Goal: Find specific fact: Find specific fact

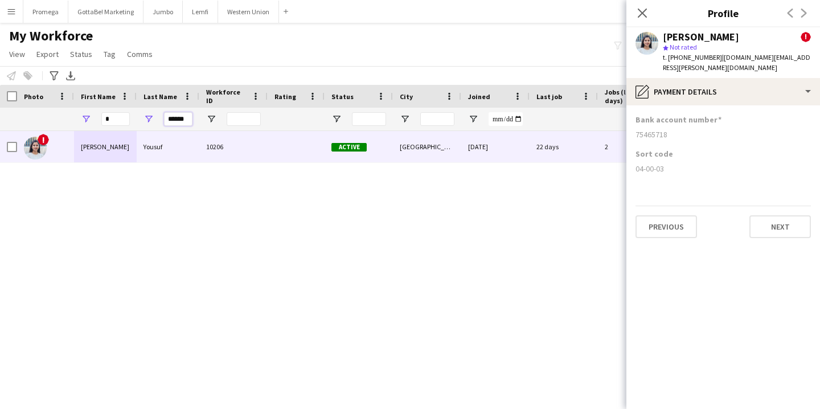
drag, startPoint x: 187, startPoint y: 118, endPoint x: 112, endPoint y: 107, distance: 75.5
click at [112, 107] on div "Workforce Details Photo First Name *" at bounding box center [617, 108] width 1235 height 46
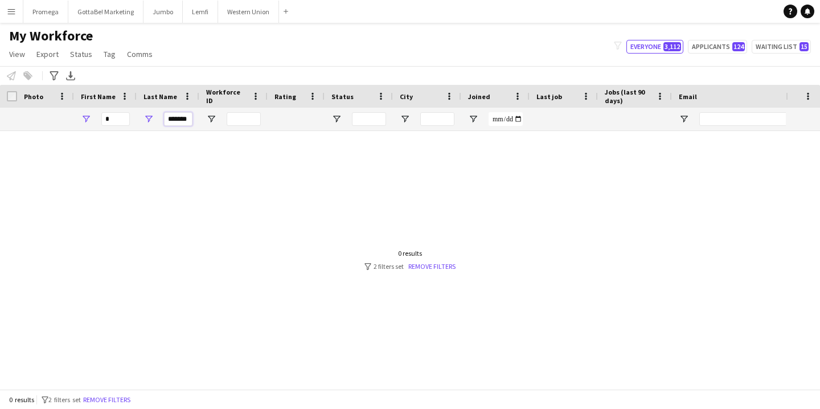
type input "*******"
click at [107, 123] on input "*" at bounding box center [115, 119] width 28 height 14
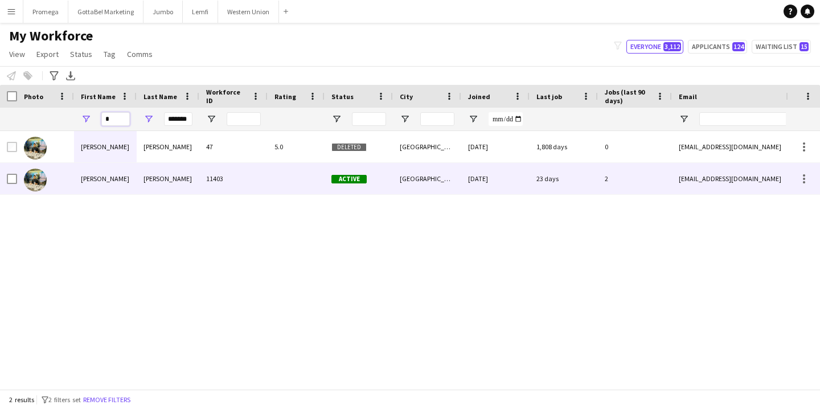
type input "*"
click at [161, 177] on div "[PERSON_NAME]" at bounding box center [168, 178] width 63 height 31
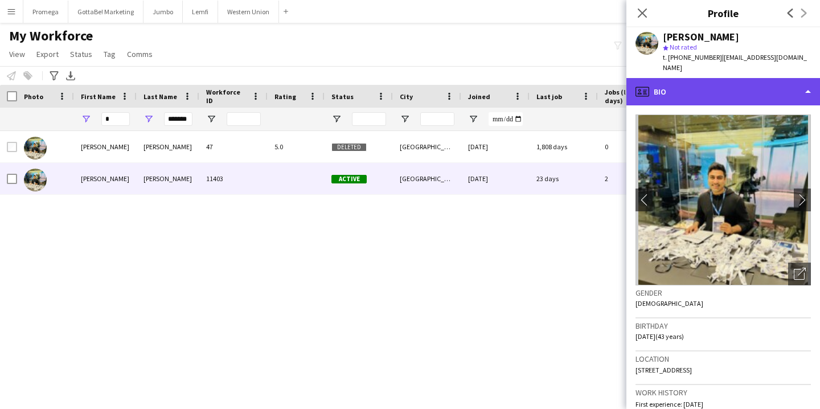
click at [767, 82] on div "profile Bio" at bounding box center [724, 91] width 194 height 27
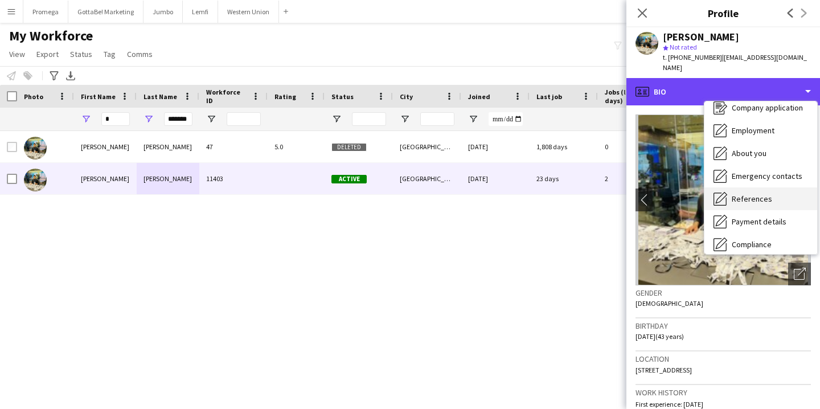
scroll to position [36, 0]
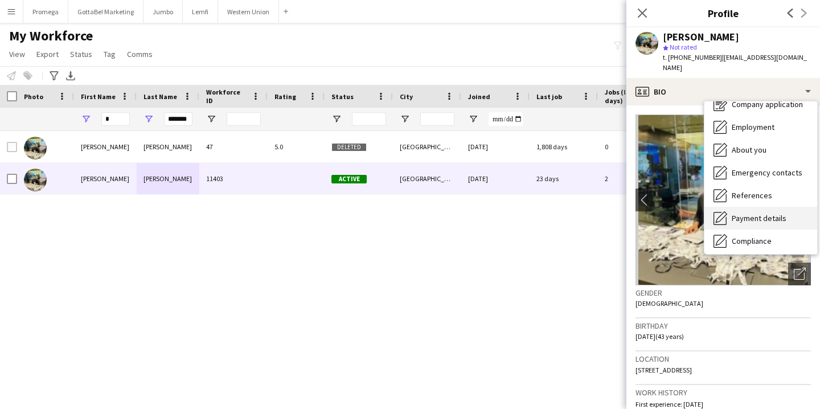
click at [771, 213] on span "Payment details" at bounding box center [759, 218] width 55 height 10
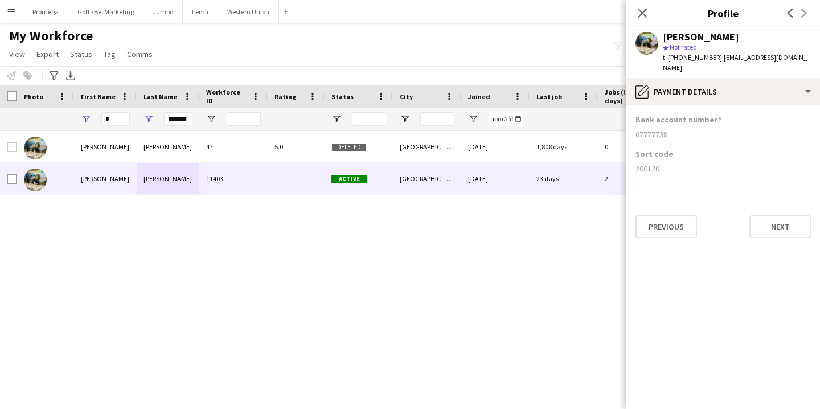
drag, startPoint x: 671, startPoint y: 125, endPoint x: 633, endPoint y: 124, distance: 37.6
click at [633, 124] on app-section-data-types "Bank account number [FINANCIAL_ID] Sort code [FINANCIAL_ID] Previous Next" at bounding box center [724, 257] width 194 height 304
copy div "67777738"
drag, startPoint x: 660, startPoint y: 158, endPoint x: 633, endPoint y: 159, distance: 26.2
click at [633, 159] on app-section-data-types "Bank account number [FINANCIAL_ID] Sort code [FINANCIAL_ID] Previous Next" at bounding box center [724, 257] width 194 height 304
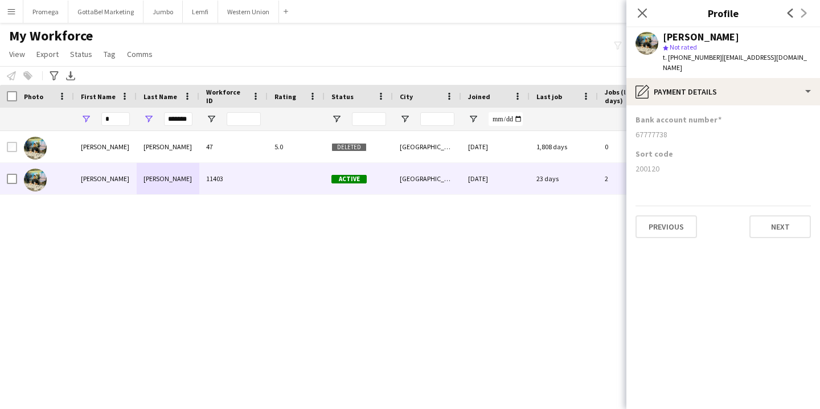
copy div "200120"
click at [640, 9] on icon "Close pop-in" at bounding box center [642, 12] width 11 height 11
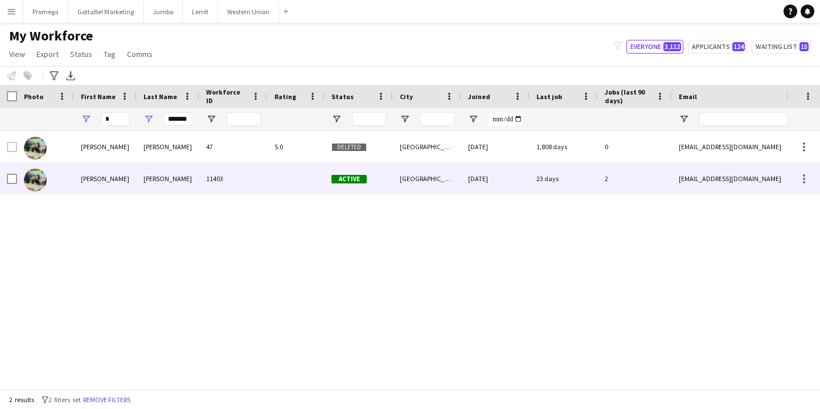
click at [231, 183] on div "11403" at bounding box center [233, 178] width 68 height 31
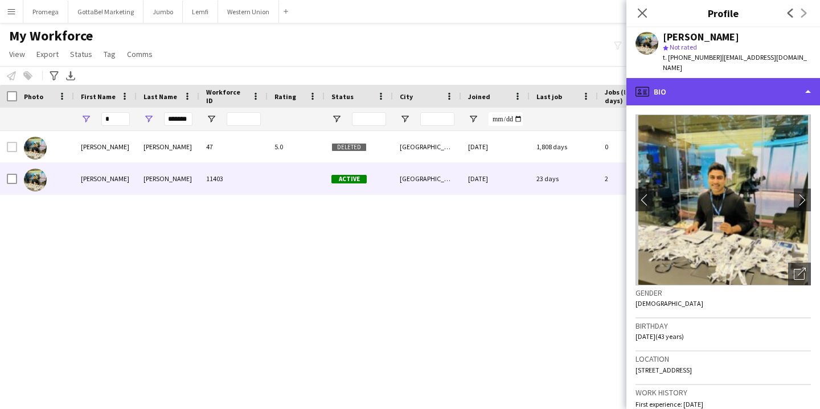
click at [767, 91] on div "profile Bio" at bounding box center [724, 91] width 194 height 27
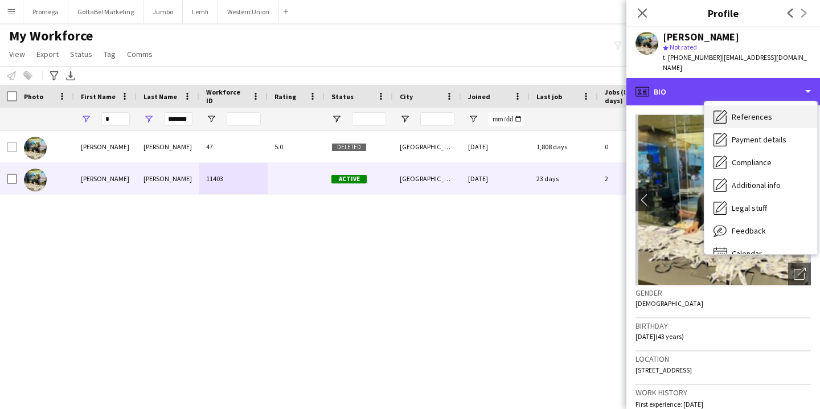
scroll to position [116, 0]
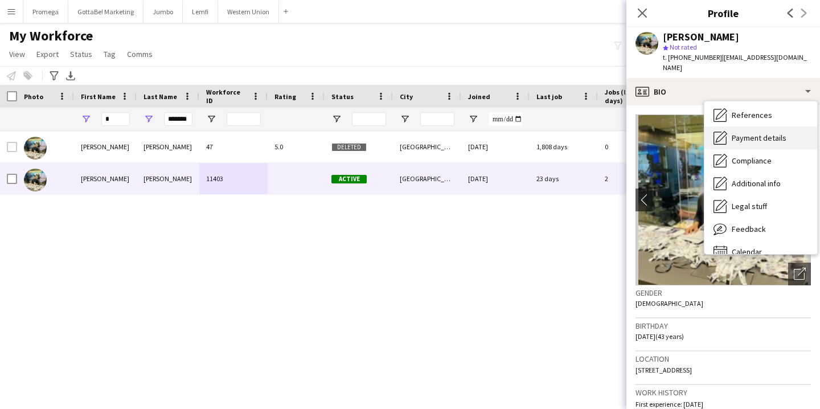
click at [764, 133] on span "Payment details" at bounding box center [759, 138] width 55 height 10
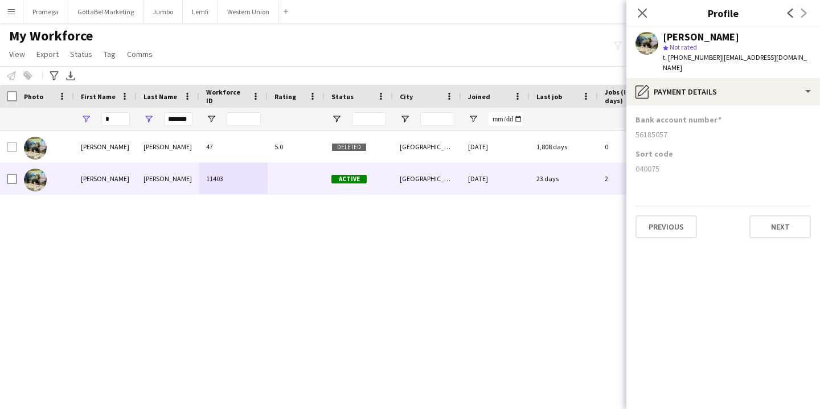
drag, startPoint x: 669, startPoint y: 123, endPoint x: 635, endPoint y: 124, distance: 34.2
click at [635, 124] on app-section-data-types "Bank account number [FINANCIAL_ID] Sort code [FINANCIAL_ID] Previous Next" at bounding box center [724, 257] width 194 height 304
copy div "56185057"
drag, startPoint x: 659, startPoint y: 159, endPoint x: 636, endPoint y: 159, distance: 22.8
click at [636, 164] on div "040075" at bounding box center [723, 169] width 175 height 10
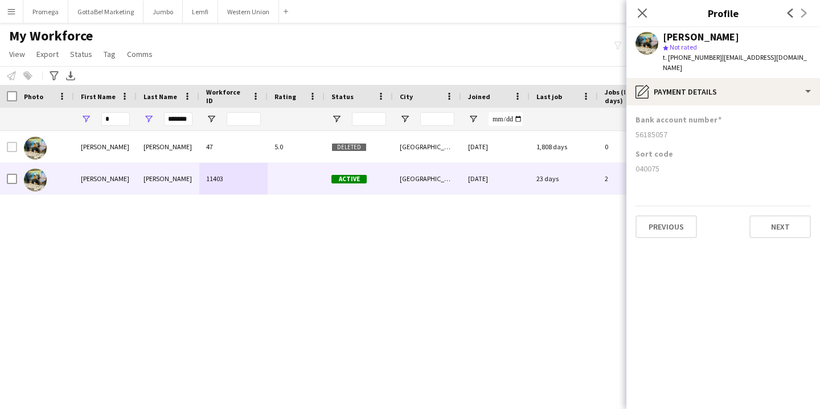
copy div "040075"
